Goal: Find specific page/section: Find specific page/section

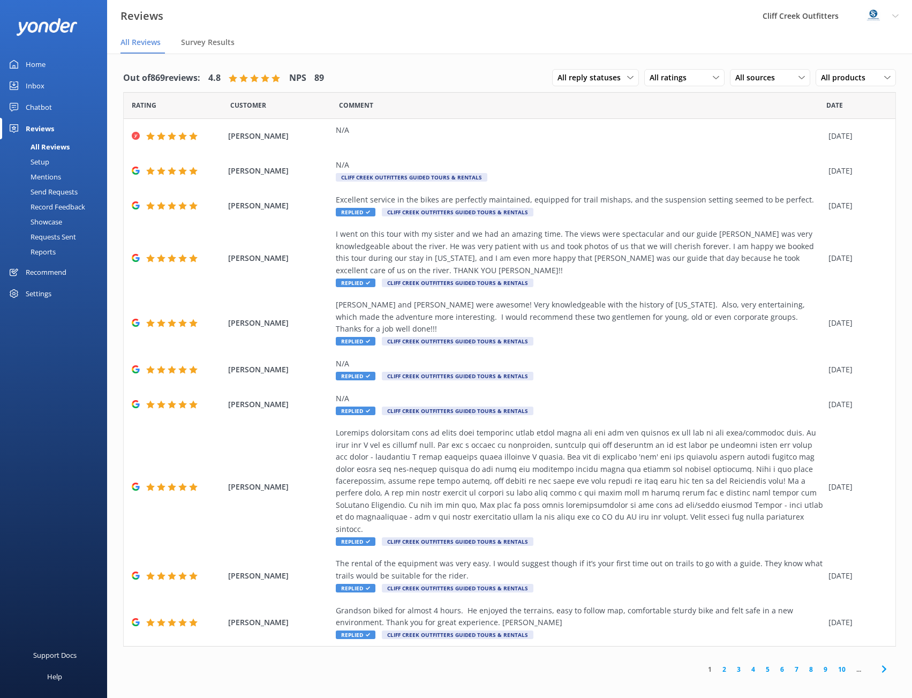
click at [39, 107] on div "Chatbot" at bounding box center [39, 106] width 26 height 21
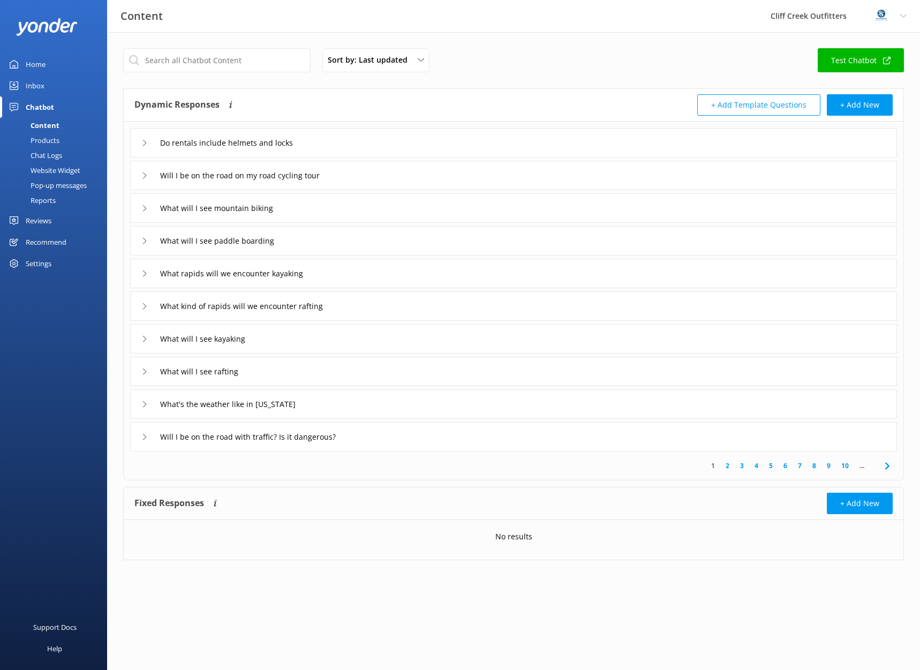
click at [859, 57] on link "Test Chatbot" at bounding box center [861, 60] width 86 height 24
